Goal: Navigation & Orientation: Find specific page/section

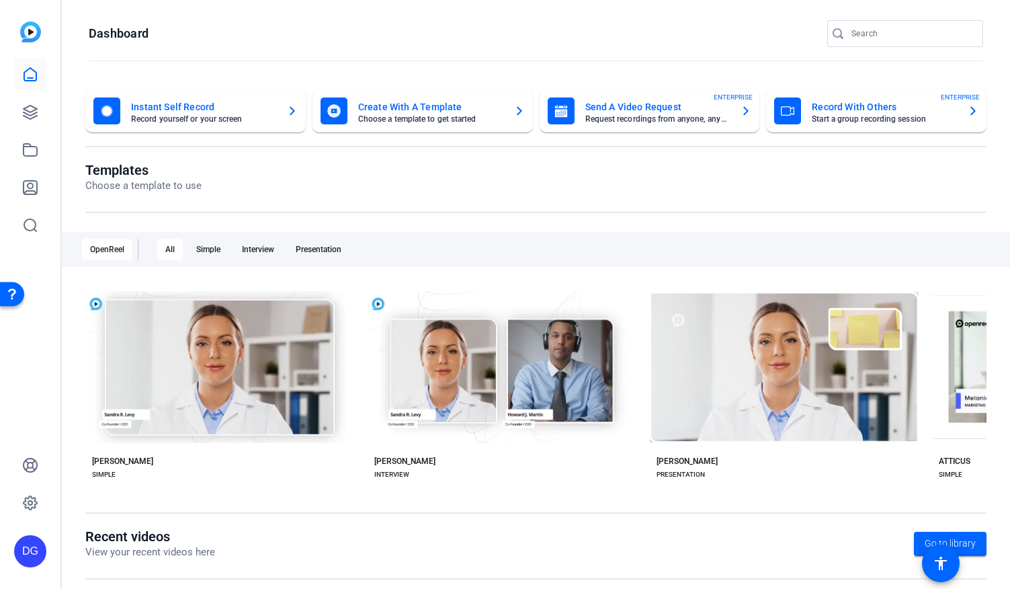
scroll to position [175, 0]
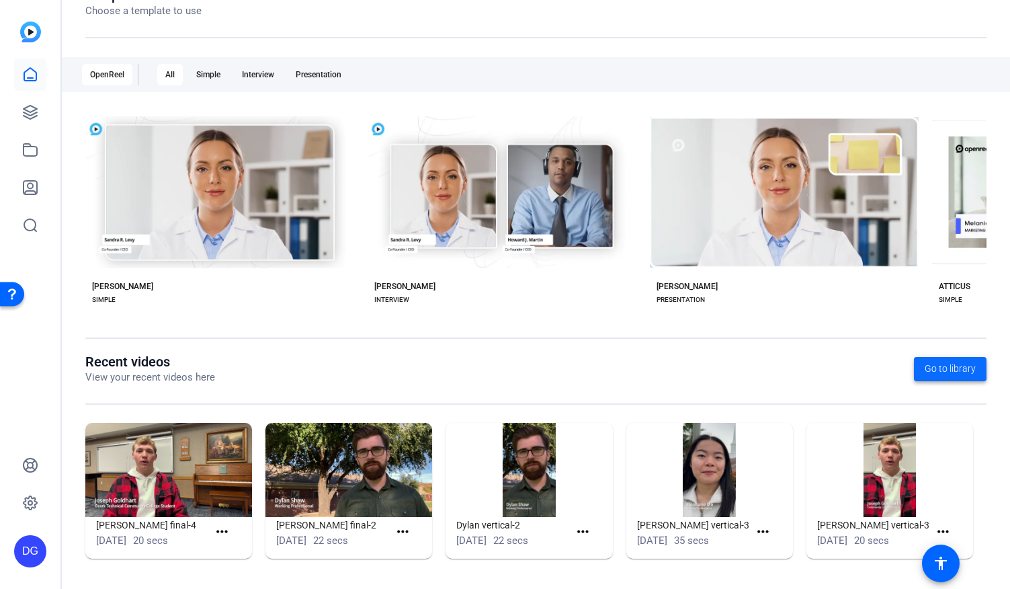
click at [956, 370] on span "Go to library" at bounding box center [950, 369] width 51 height 14
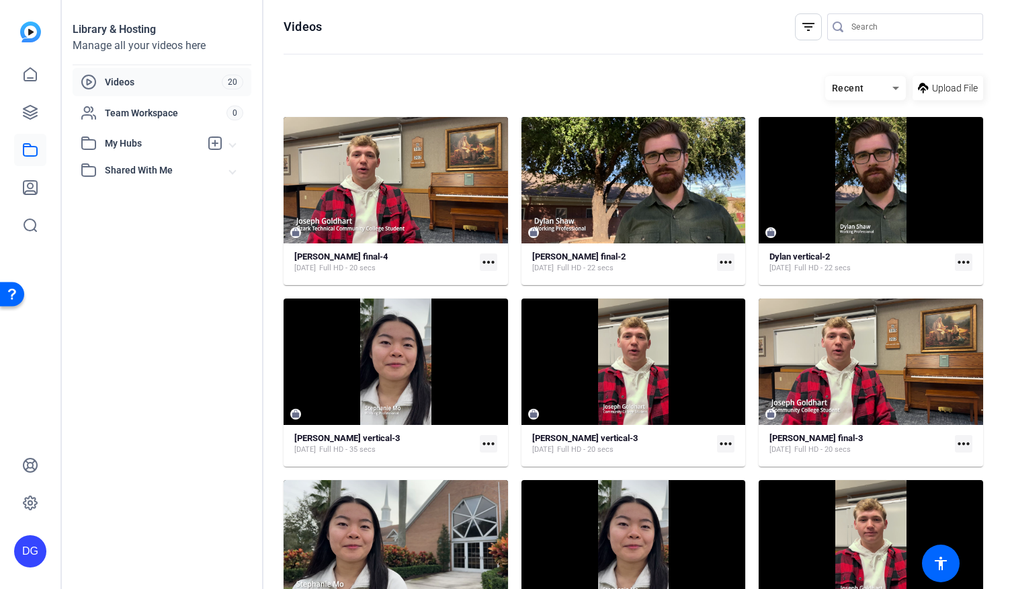
click at [120, 169] on span "Shared With Me" at bounding box center [167, 170] width 125 height 14
click at [27, 112] on icon at bounding box center [30, 112] width 16 height 16
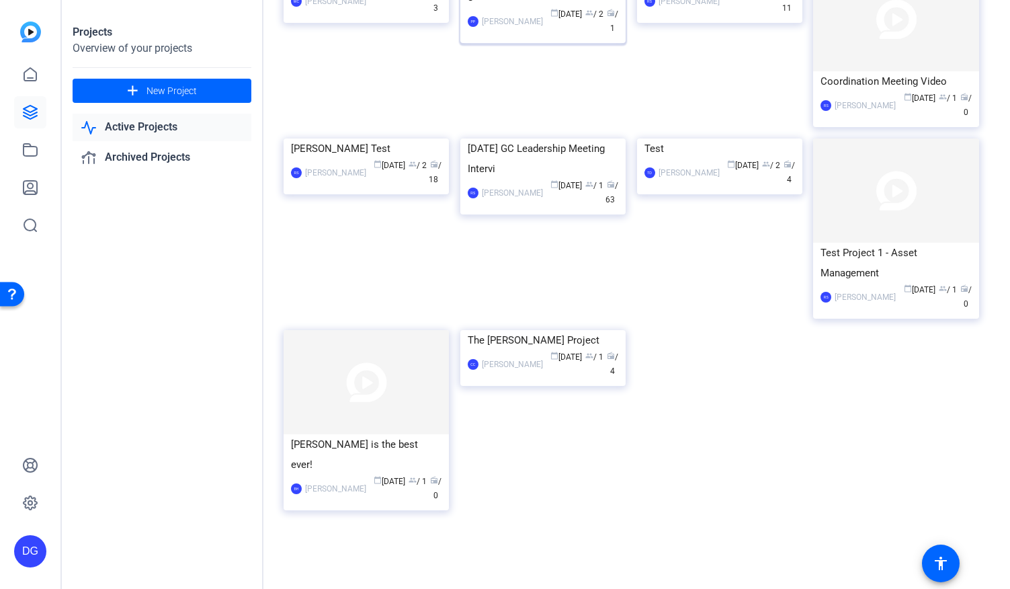
scroll to position [3111, 0]
click at [139, 126] on link "Active Projects" at bounding box center [162, 128] width 179 height 28
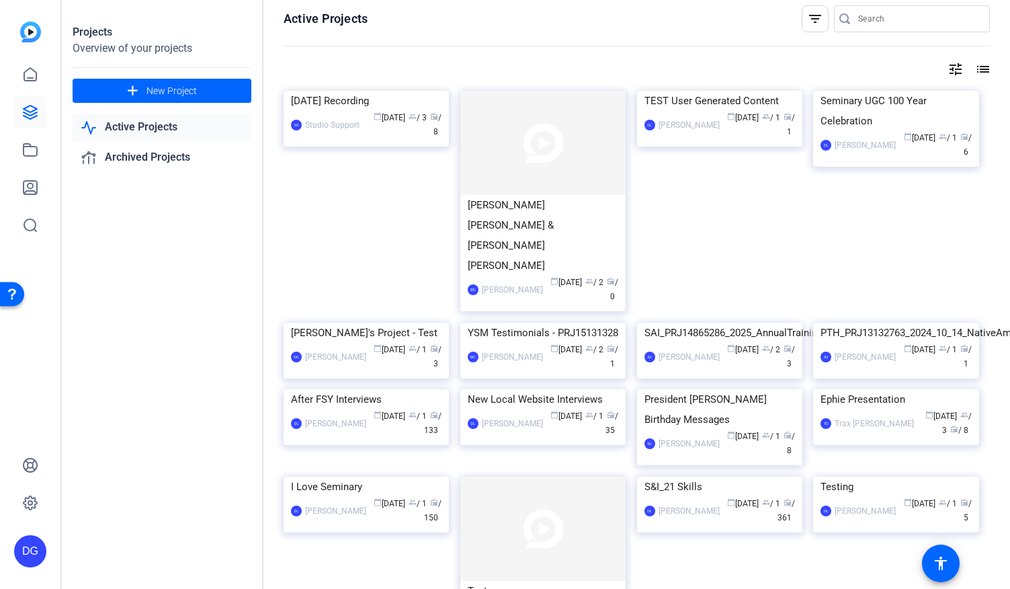
scroll to position [0, 0]
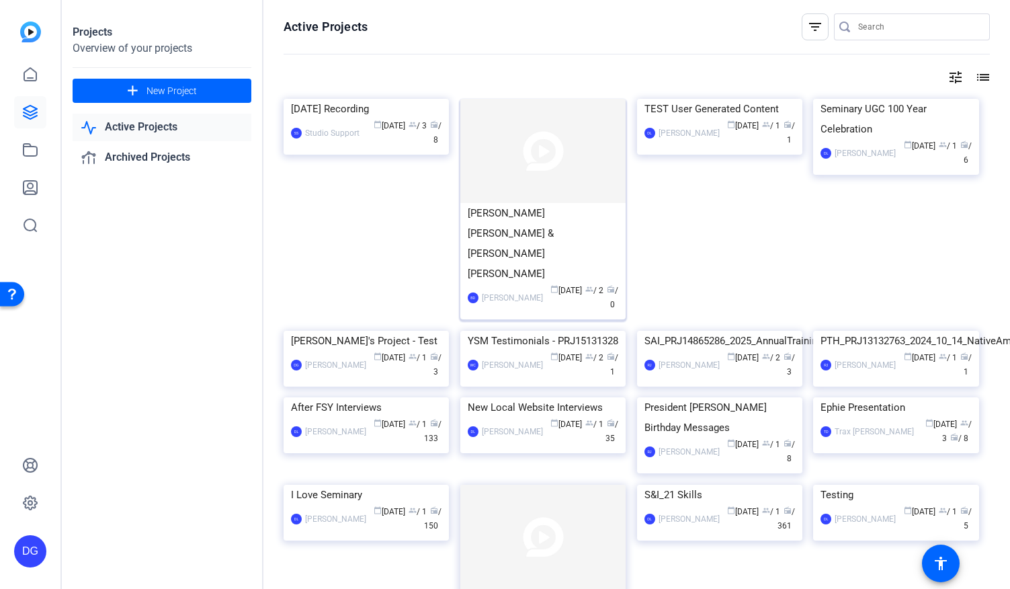
click at [511, 212] on div "[PERSON_NAME] [PERSON_NAME] & [PERSON_NAME] [PERSON_NAME]" at bounding box center [543, 243] width 151 height 81
click at [355, 119] on div "[DATE] Recording" at bounding box center [366, 109] width 151 height 20
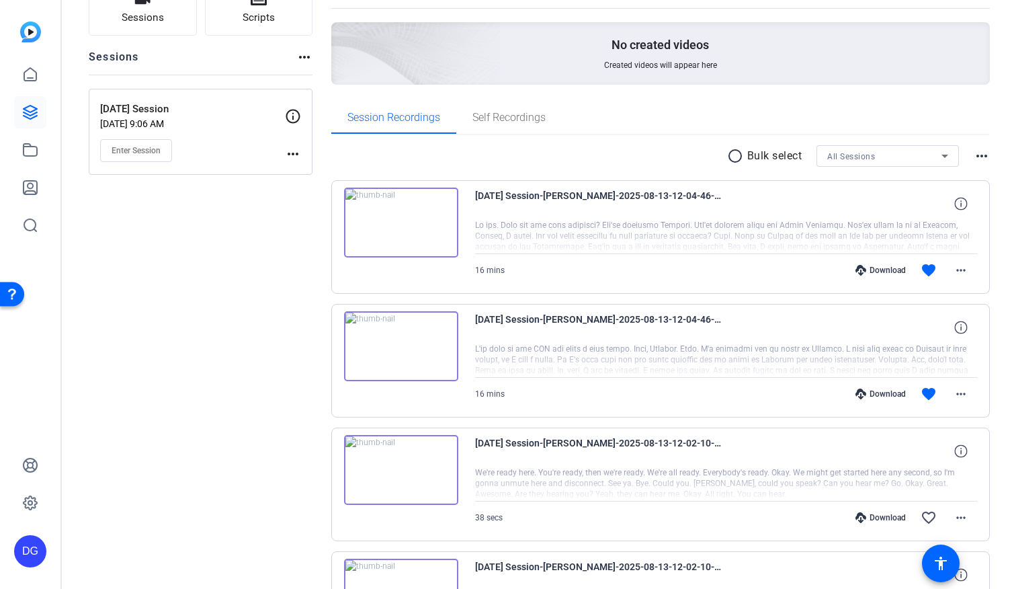
scroll to position [103, 0]
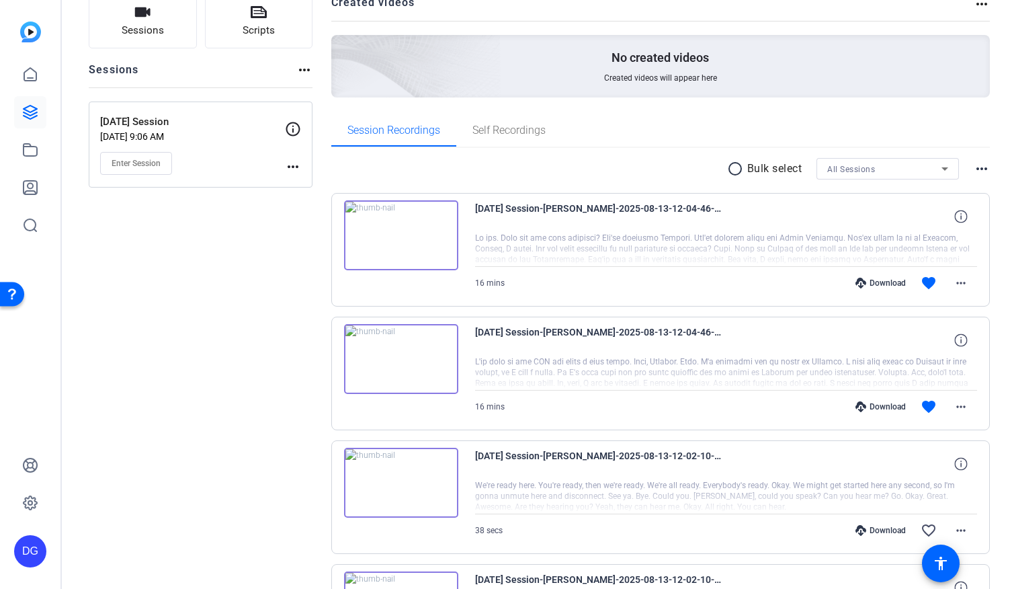
click at [401, 229] on img at bounding box center [401, 235] width 114 height 70
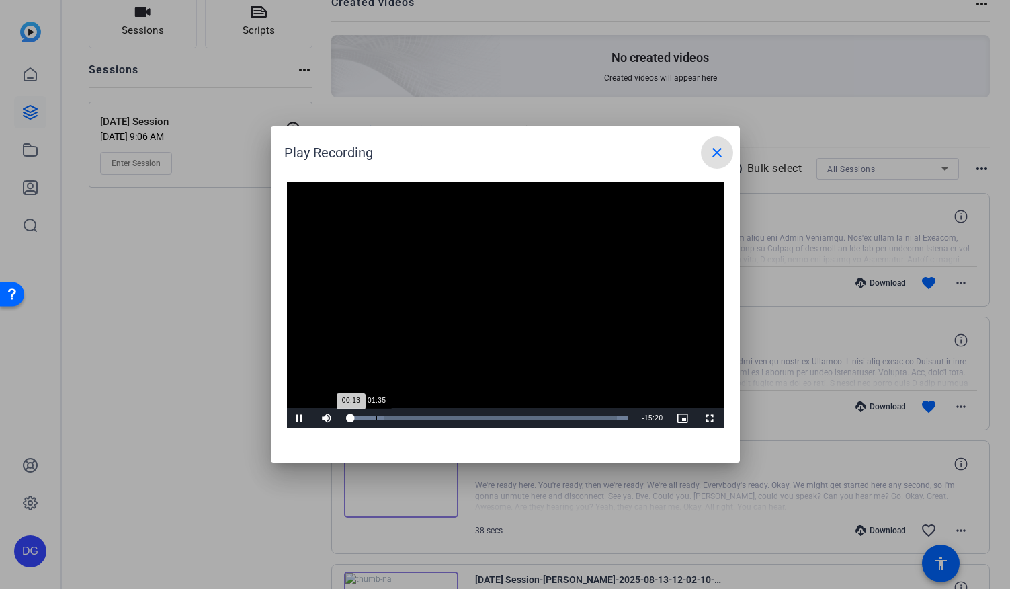
click at [376, 418] on div "Loaded : 100.00% 01:35 00:13" at bounding box center [488, 417] width 282 height 3
click at [401, 415] on div "Loaded : 100.00% 02:58 01:39" at bounding box center [488, 418] width 295 height 20
click at [425, 417] on div "Loaded : 100.00% 04:18 03:08" at bounding box center [488, 417] width 282 height 3
click at [448, 419] on div "Loaded : 100.00% 05:36 04:22" at bounding box center [488, 417] width 282 height 3
click at [465, 416] on div "06:23" at bounding box center [465, 417] width 1 height 3
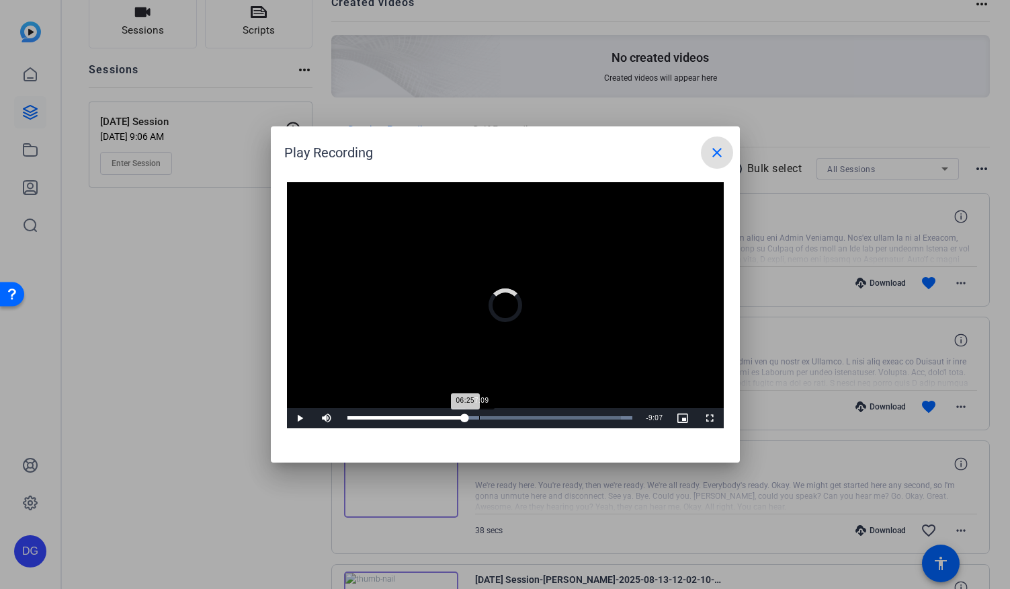
click at [478, 418] on div "Loaded : 100.00% 07:09 06:25" at bounding box center [490, 417] width 286 height 3
click at [588, 415] on div "Loaded : 100.00% 13:05 13:07" at bounding box center [490, 418] width 299 height 20
click at [605, 413] on div "Loaded : 100.00% 14:04 13:08" at bounding box center [490, 418] width 299 height 20
click at [714, 156] on mat-icon "close" at bounding box center [717, 152] width 16 height 16
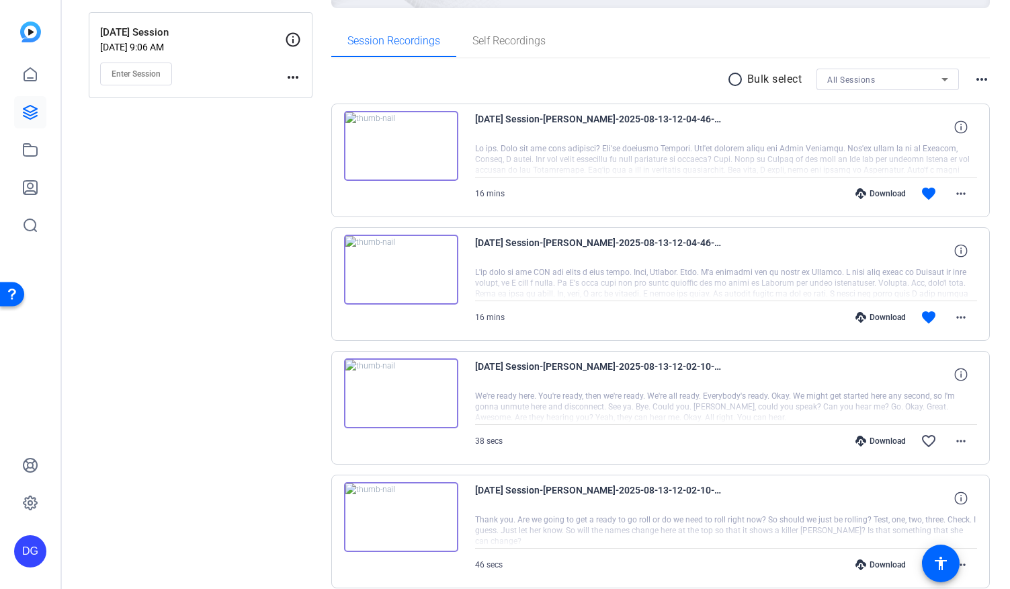
scroll to position [0, 0]
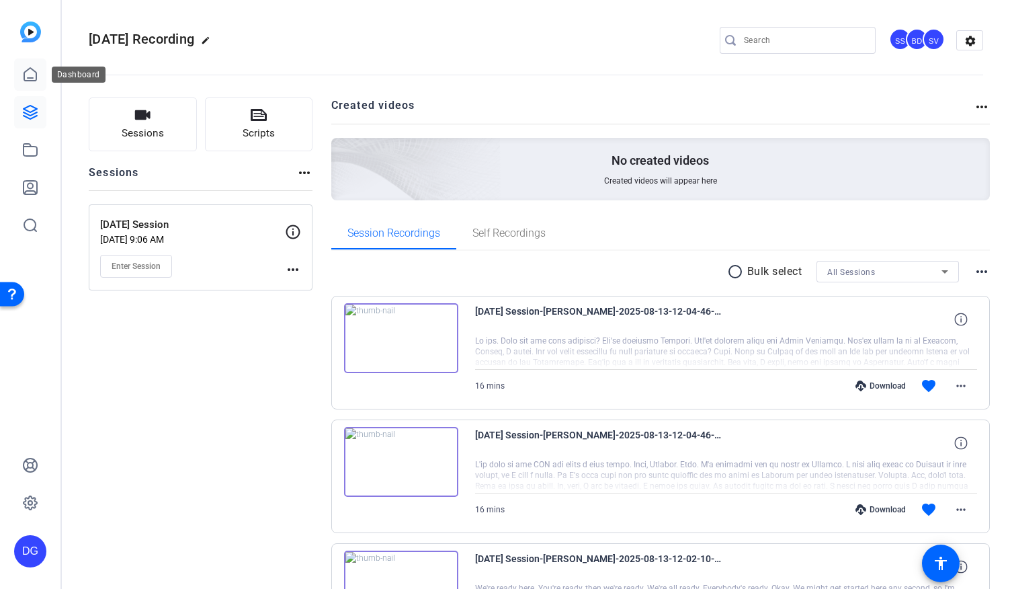
click at [32, 79] on icon at bounding box center [30, 75] width 16 height 16
